Goal: Task Accomplishment & Management: Manage account settings

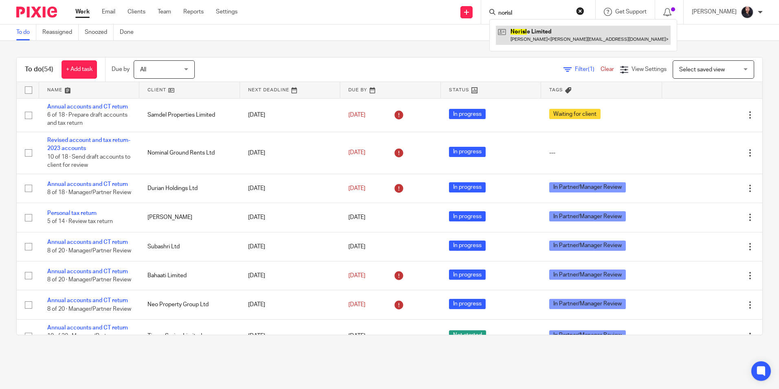
type input "norisl"
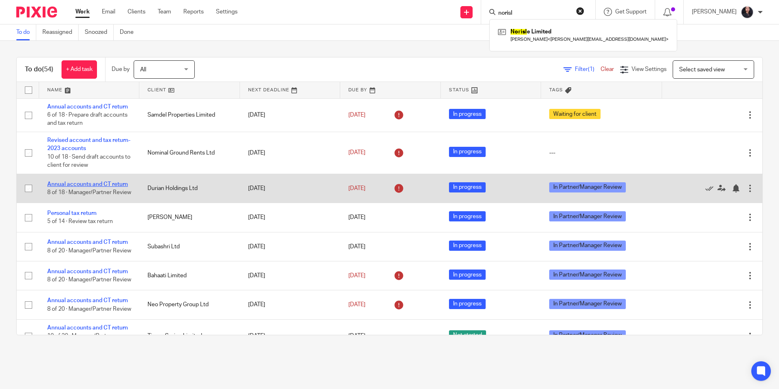
drag, startPoint x: 95, startPoint y: 182, endPoint x: 101, endPoint y: 184, distance: 7.3
click at [95, 182] on link "Annual accounts and CT return" at bounding box center [87, 184] width 81 height 6
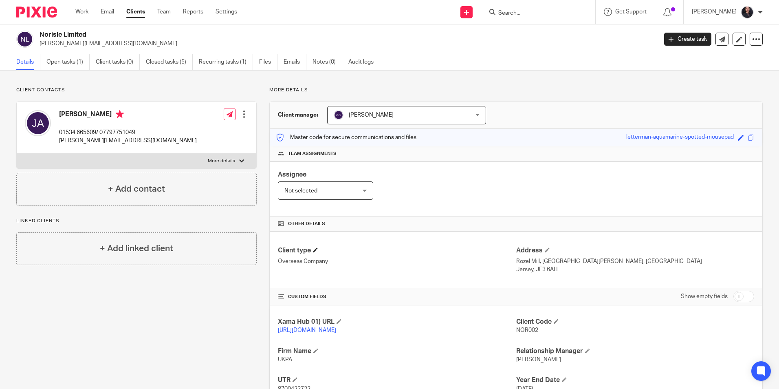
scroll to position [100, 0]
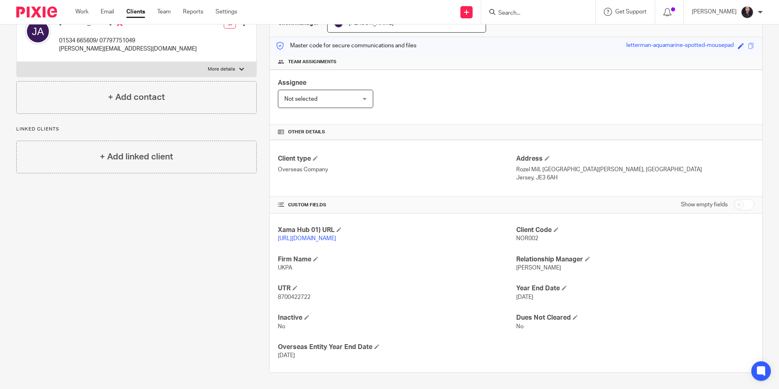
click at [293, 298] on span "8700422722" at bounding box center [294, 297] width 33 height 6
copy span "8700422722"
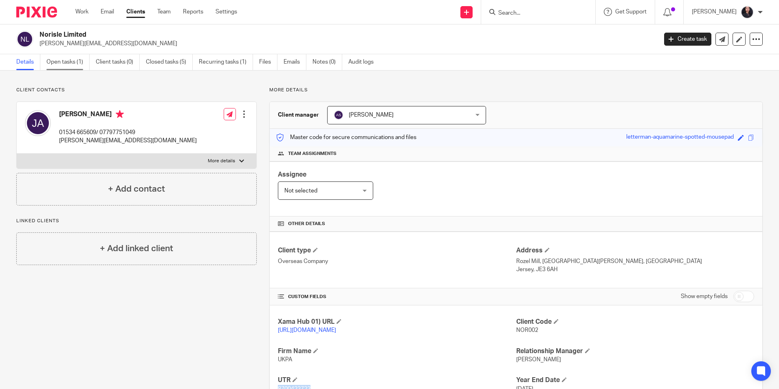
click at [76, 60] on link "Open tasks (1)" at bounding box center [67, 62] width 43 height 16
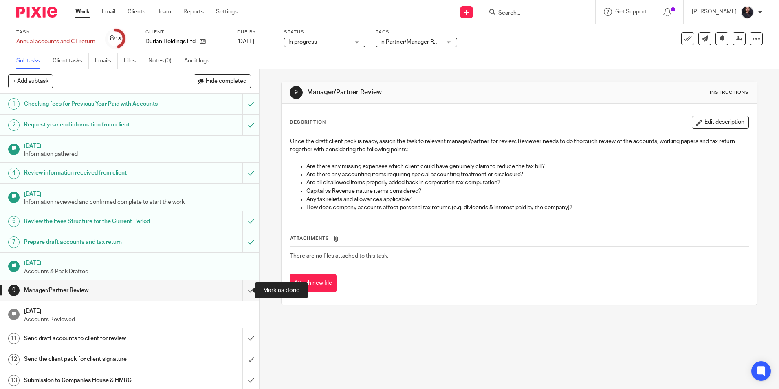
click at [241, 289] on input "submit" at bounding box center [129, 290] width 259 height 20
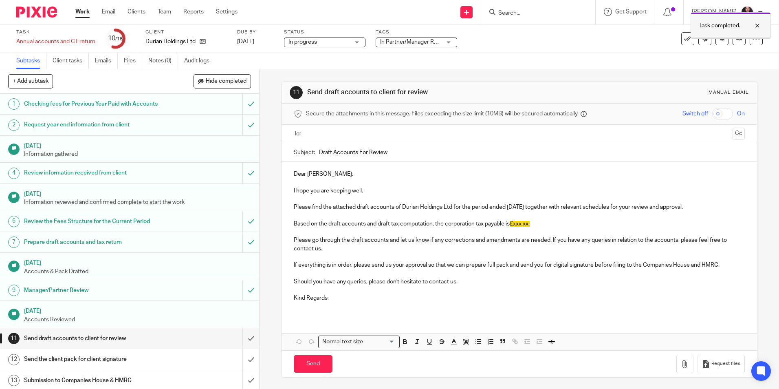
click at [756, 24] on div at bounding box center [751, 26] width 22 height 10
click at [733, 42] on link at bounding box center [739, 38] width 13 height 13
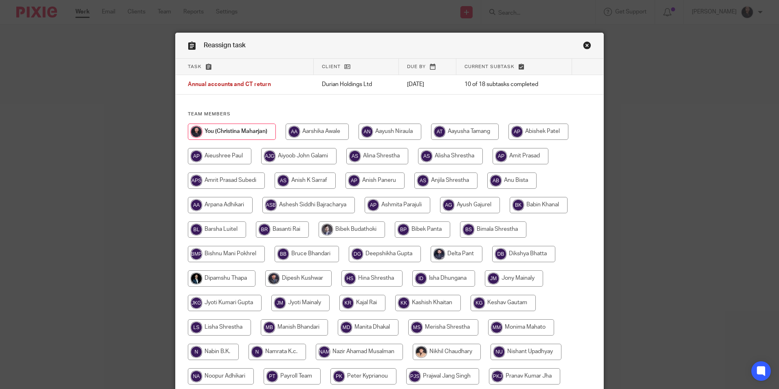
click at [375, 161] on input "radio" at bounding box center [377, 156] width 62 height 16
radio input "true"
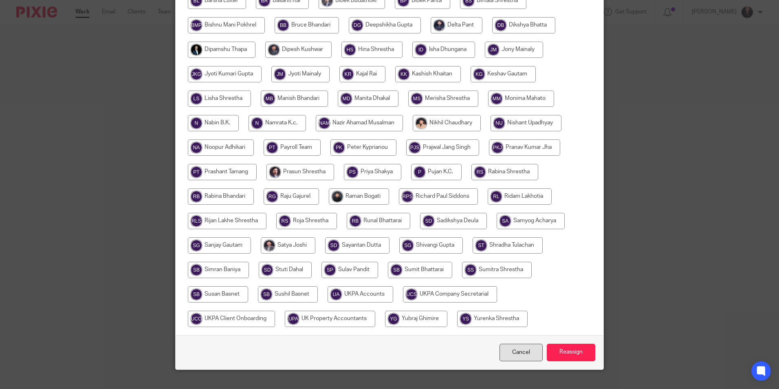
scroll to position [242, 0]
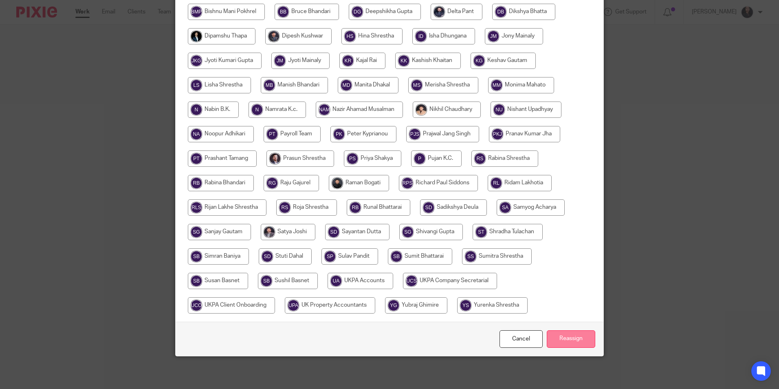
click at [553, 343] on input "Reassign" at bounding box center [571, 339] width 48 height 18
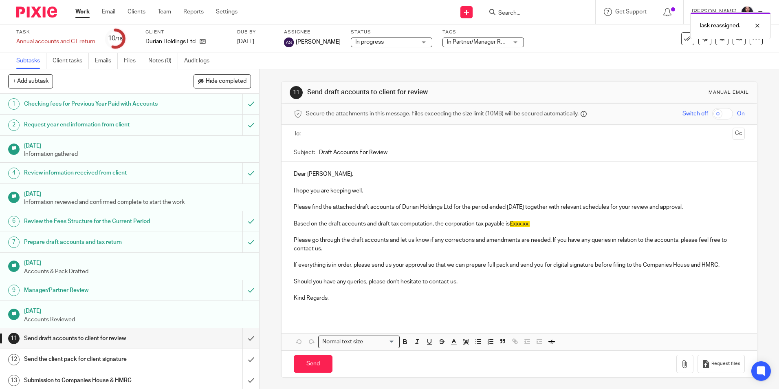
click at [37, 14] on img at bounding box center [36, 12] width 41 height 11
